Goal: Information Seeking & Learning: Check status

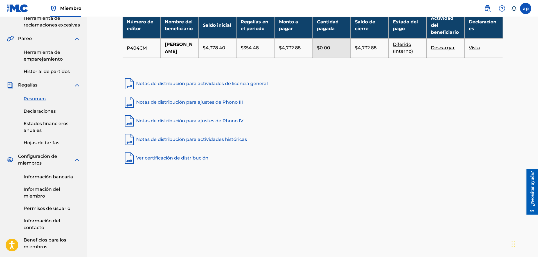
scroll to position [150, 0]
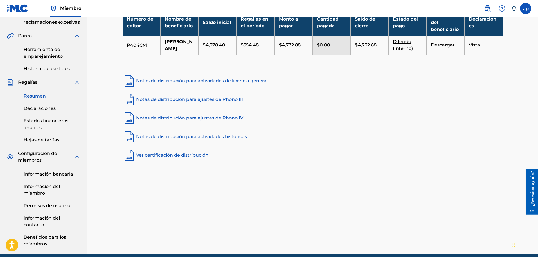
click at [60, 174] on font "Información bancaria" at bounding box center [49, 173] width 50 height 5
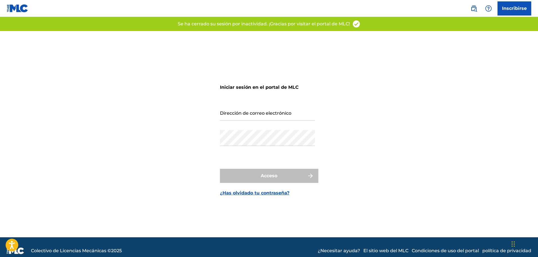
click at [274, 118] on input "Dirección de correo electrónico" at bounding box center [267, 112] width 95 height 16
type input "[EMAIL_ADDRESS][DOMAIN_NAME]"
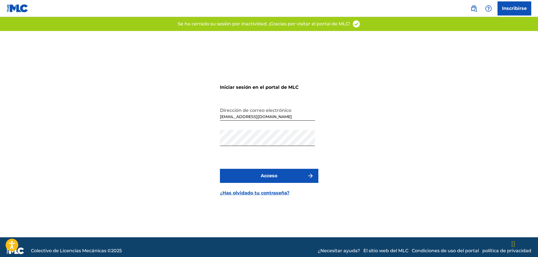
click at [285, 172] on button "Acceso" at bounding box center [269, 176] width 98 height 14
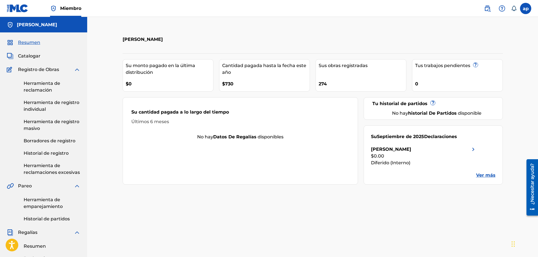
click at [489, 176] on font "Ver más" at bounding box center [485, 174] width 19 height 5
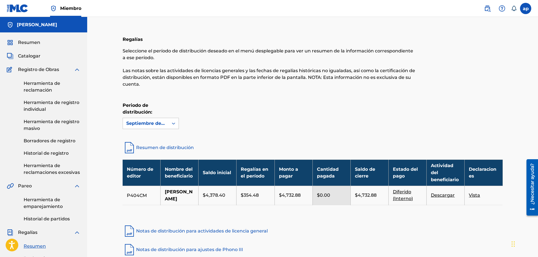
click at [21, 42] on font "Resumen" at bounding box center [29, 42] width 22 height 5
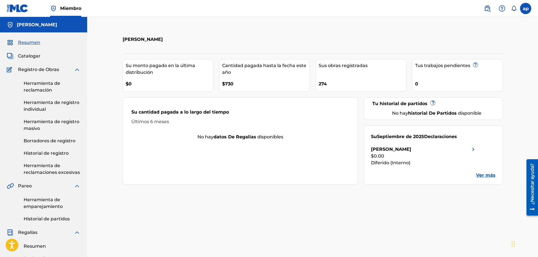
click at [486, 175] on font "Ver más" at bounding box center [485, 174] width 19 height 5
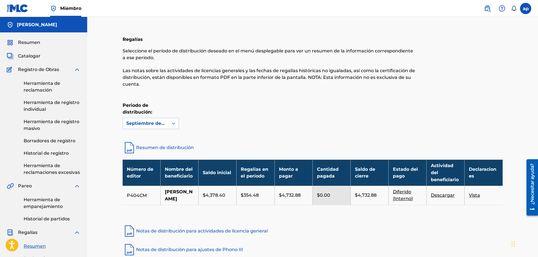
click at [35, 42] on font "Resumen" at bounding box center [29, 42] width 22 height 5
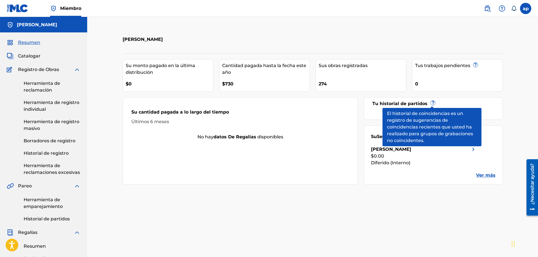
click at [432, 103] on font "?" at bounding box center [433, 102] width 3 height 5
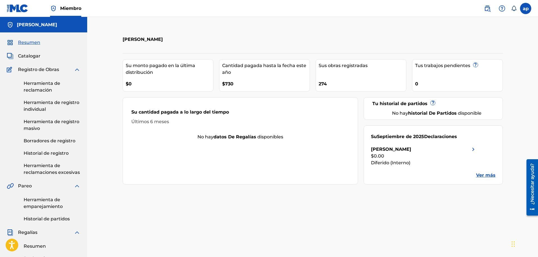
click at [485, 174] on font "Ver más" at bounding box center [485, 174] width 19 height 5
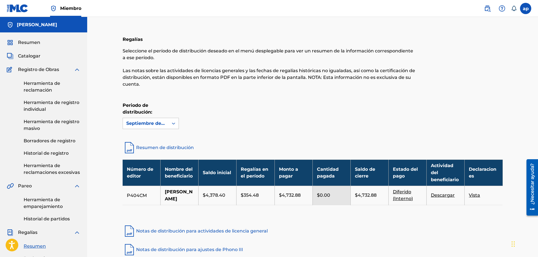
click at [27, 187] on font "Pareo" at bounding box center [25, 185] width 14 height 5
